Goal: Use online tool/utility: Utilize a website feature to perform a specific function

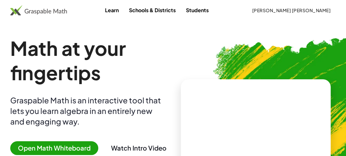
click at [79, 147] on span "Open Math Whiteboard" at bounding box center [54, 148] width 88 height 14
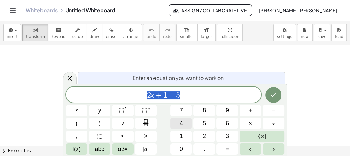
click at [190, 121] on button "4" at bounding box center [180, 123] width 21 height 11
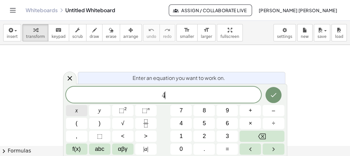
click at [78, 110] on button "x" at bounding box center [76, 110] width 21 height 11
click at [273, 109] on span "–" at bounding box center [273, 110] width 3 height 9
click at [205, 123] on span "5" at bounding box center [204, 123] width 3 height 9
click at [86, 111] on button "x" at bounding box center [76, 110] width 21 height 11
click at [249, 124] on span "×" at bounding box center [251, 123] width 4 height 9
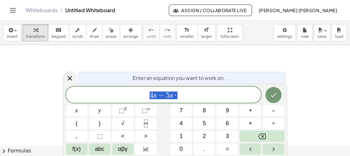
drag, startPoint x: 160, startPoint y: 96, endPoint x: 107, endPoint y: 96, distance: 52.5
click at [109, 96] on span "4 x − 5 x ·" at bounding box center [163, 95] width 195 height 9
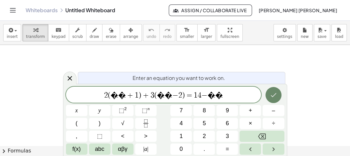
click at [275, 97] on icon "Done" at bounding box center [274, 95] width 8 height 8
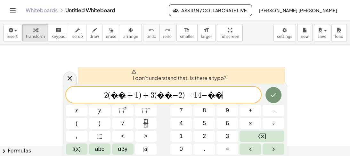
click at [210, 94] on span "2 ( � � + 1 ) + 3 ( � � − 2 ) = 1 4 − � � ​" at bounding box center [163, 95] width 195 height 9
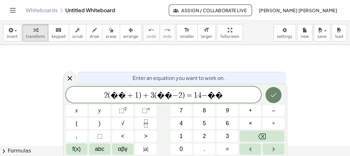
click at [273, 96] on icon "Done" at bounding box center [274, 95] width 8 height 8
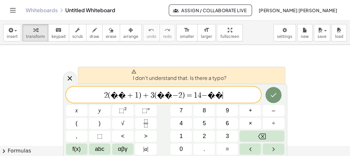
click at [133, 97] on span "+" at bounding box center [130, 95] width 9 height 8
click at [110, 96] on span "(" at bounding box center [109, 95] width 3 height 8
click at [151, 96] on span "+" at bounding box center [145, 95] width 9 height 8
drag, startPoint x: 165, startPoint y: 96, endPoint x: 172, endPoint y: 96, distance: 7.7
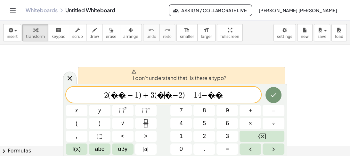
click at [165, 96] on span "2 ( � � + 1 ) + 3 ( � ​ � − 2 ) = 1 4 − � �" at bounding box center [163, 95] width 195 height 9
click at [172, 96] on span "2 ( � � + 1 ) + 3 ( � � ​ − 2 ) = 1 4 − � �" at bounding box center [163, 95] width 195 height 9
drag, startPoint x: 181, startPoint y: 97, endPoint x: 186, endPoint y: 96, distance: 5.2
click at [185, 97] on span "=" at bounding box center [189, 95] width 9 height 8
click at [198, 95] on span "4" at bounding box center [200, 95] width 4 height 8
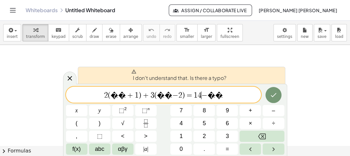
drag, startPoint x: 178, startPoint y: 95, endPoint x: 173, endPoint y: 95, distance: 5.1
drag, startPoint x: 141, startPoint y: 97, endPoint x: 136, endPoint y: 100, distance: 5.8
click at [139, 97] on span "1" at bounding box center [137, 95] width 4 height 8
click at [135, 96] on span "+" at bounding box center [130, 95] width 9 height 8
click at [207, 95] on span "2 ( � � + 1 ) + 3 ( � � − 2 ) = 1 4 − � � ​" at bounding box center [163, 95] width 195 height 9
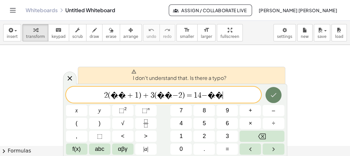
click at [273, 99] on button "Done" at bounding box center [273, 95] width 16 height 16
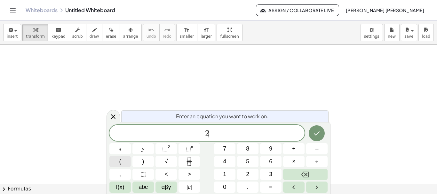
click at [123, 161] on button "(" at bounding box center [120, 161] width 21 height 11
click at [145, 162] on button ")" at bounding box center [143, 161] width 21 height 11
click at [209, 134] on span at bounding box center [209, 133] width 4 height 8
click at [232, 135] on span "2 ( x + 1 ) ​" at bounding box center [207, 133] width 195 height 11
click at [122, 163] on button "(" at bounding box center [120, 161] width 21 height 11
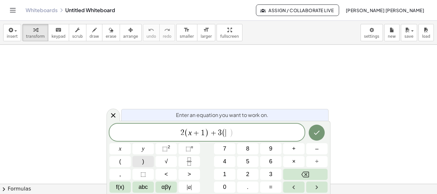
click at [138, 161] on button ")" at bounding box center [143, 161] width 21 height 11
click at [228, 136] on span "​" at bounding box center [228, 133] width 4 height 8
click at [317, 134] on icon "Done" at bounding box center [317, 133] width 6 height 4
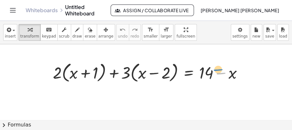
drag, startPoint x: 225, startPoint y: 73, endPoint x: 222, endPoint y: 70, distance: 3.9
click at [222, 70] on div at bounding box center [150, 72] width 201 height 24
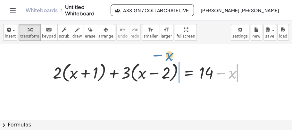
drag, startPoint x: 225, startPoint y: 72, endPoint x: 162, endPoint y: 54, distance: 65.6
click at [162, 54] on div "− x + · 2 · ( + x + 1 ) + · 3 · ( + x − 2 ) = + 14 − x" at bounding box center [146, 119] width 292 height 151
click at [63, 73] on div at bounding box center [150, 72] width 201 height 24
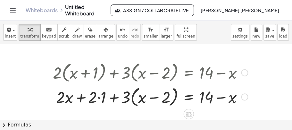
click at [132, 97] on div at bounding box center [150, 96] width 201 height 24
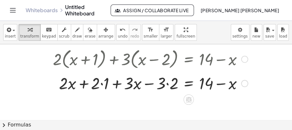
scroll to position [21, 0]
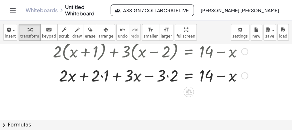
click at [102, 76] on div at bounding box center [150, 75] width 201 height 22
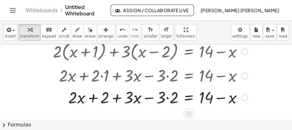
click at [167, 97] on div at bounding box center [150, 97] width 201 height 22
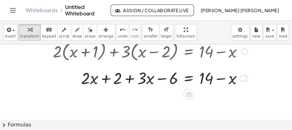
drag, startPoint x: 241, startPoint y: 99, endPoint x: 240, endPoint y: 77, distance: 21.9
click at [240, 77] on div at bounding box center [242, 78] width 7 height 7
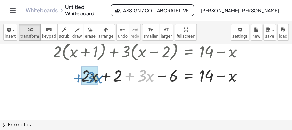
drag, startPoint x: 130, startPoint y: 77, endPoint x: 79, endPoint y: 78, distance: 51.3
click at [79, 78] on div at bounding box center [150, 75] width 201 height 22
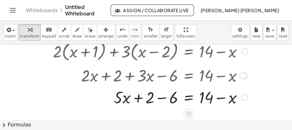
click at [161, 98] on div at bounding box center [150, 97] width 201 height 22
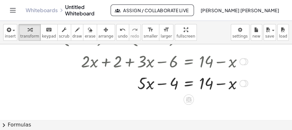
scroll to position [43, 0]
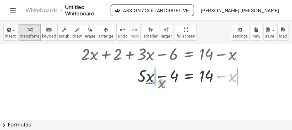
drag, startPoint x: 221, startPoint y: 77, endPoint x: 151, endPoint y: 83, distance: 71.1
click at [151, 83] on div at bounding box center [150, 75] width 201 height 22
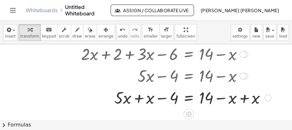
click at [244, 98] on div at bounding box center [162, 97] width 224 height 22
click at [244, 98] on div at bounding box center [150, 97] width 201 height 22
click at [140, 98] on div at bounding box center [150, 97] width 201 height 22
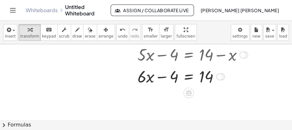
scroll to position [64, 0]
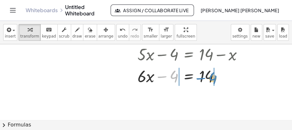
drag, startPoint x: 163, startPoint y: 77, endPoint x: 202, endPoint y: 78, distance: 38.8
click at [202, 78] on div at bounding box center [150, 76] width 201 height 22
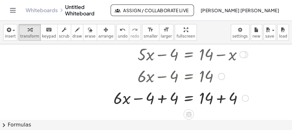
click at [162, 99] on div at bounding box center [151, 97] width 202 height 22
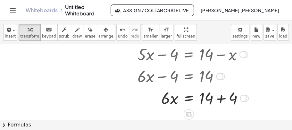
scroll to position [76, 0]
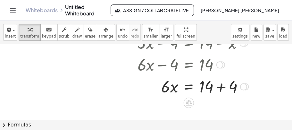
click at [221, 86] on div at bounding box center [151, 86] width 202 height 22
click at [189, 86] on div "x = 14 · · 6 + + 4 18" at bounding box center [189, 86] width 0 height 0
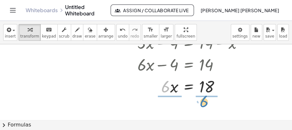
drag, startPoint x: 166, startPoint y: 89, endPoint x: 204, endPoint y: 104, distance: 41.2
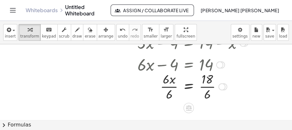
click at [169, 87] on div at bounding box center [150, 86] width 201 height 32
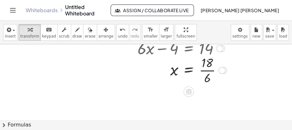
scroll to position [97, 0]
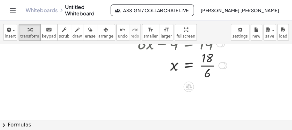
click at [206, 65] on div at bounding box center [150, 65] width 201 height 32
click at [206, 65] on div at bounding box center [150, 64] width 201 height 21
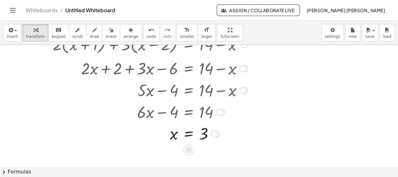
scroll to position [0, 0]
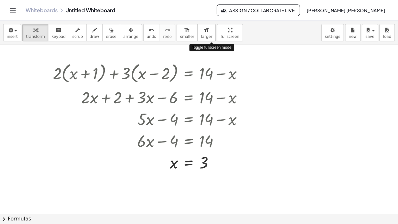
drag, startPoint x: 213, startPoint y: 37, endPoint x: 213, endPoint y: 71, distance: 34.9
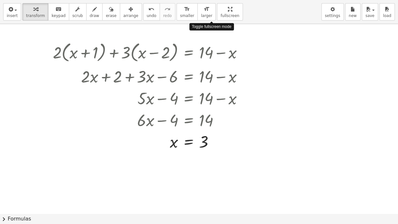
click at [213, 72] on div "insert select one: Math Expression Function Text Youtube Video Graphing Geometr…" at bounding box center [199, 112] width 398 height 224
